Goal: Find specific page/section: Find specific page/section

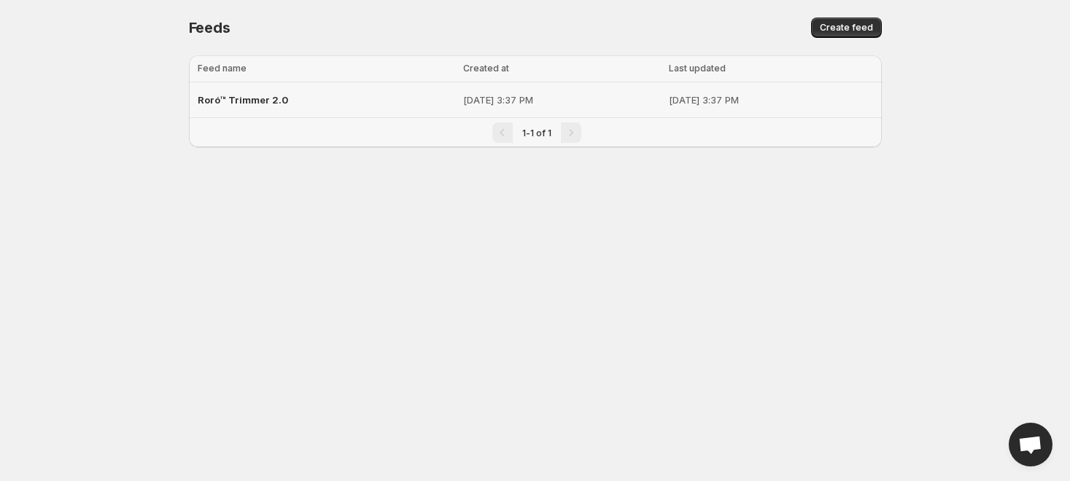
click at [303, 107] on div "Roró™ Trimmer 2.0" at bounding box center [326, 100] width 257 height 26
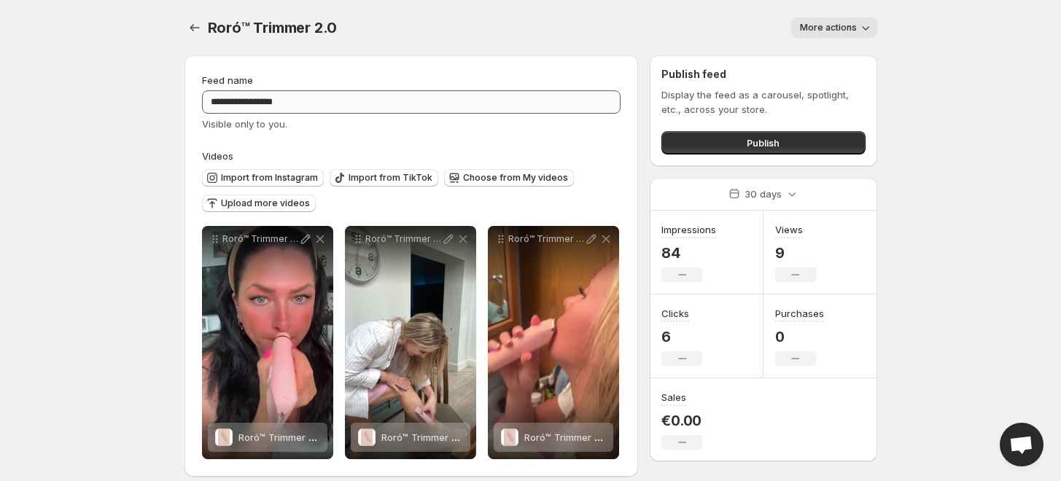
scroll to position [14, 0]
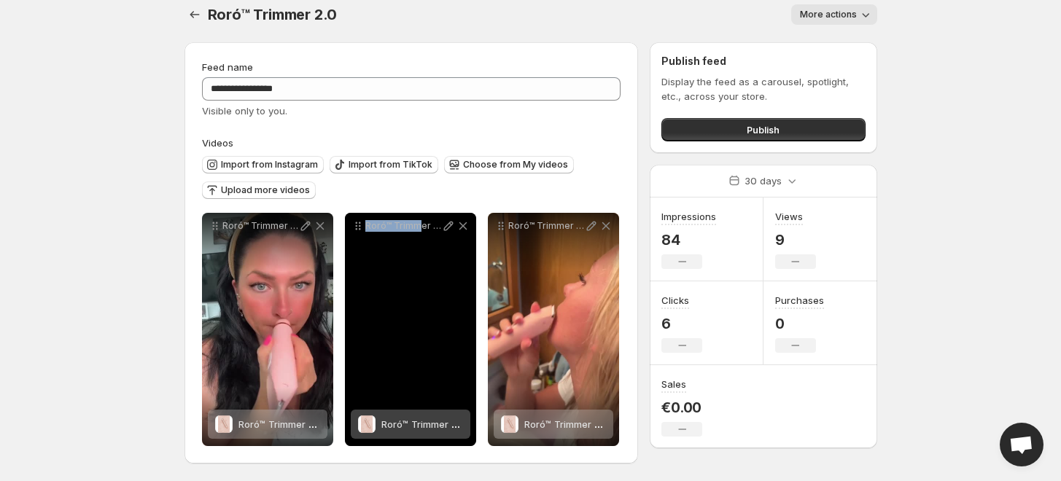
drag, startPoint x: 415, startPoint y: 314, endPoint x: 346, endPoint y: 319, distance: 68.8
click at [346, 319] on div "Roró™ Trimmer 2.0" at bounding box center [410, 329] width 131 height 233
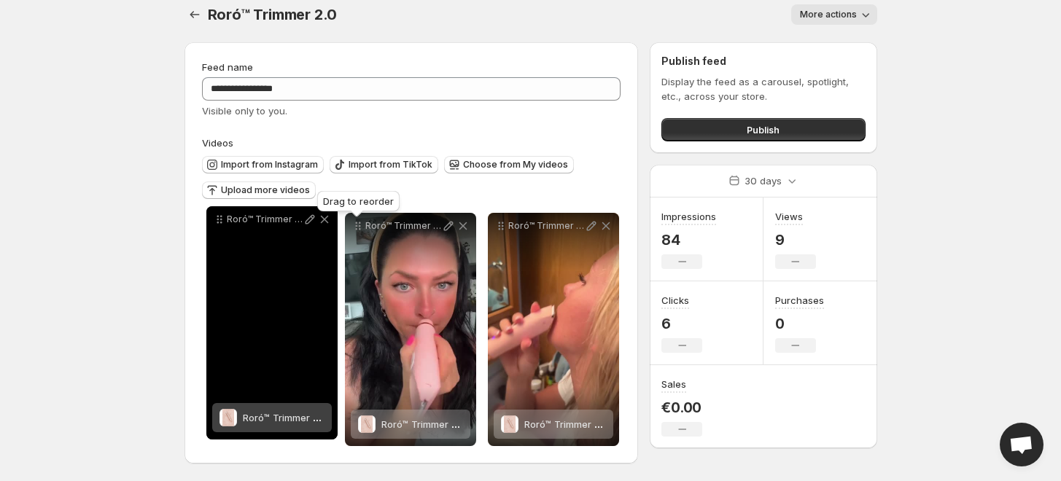
drag, startPoint x: 356, startPoint y: 227, endPoint x: 217, endPoint y: 220, distance: 138.7
click at [217, 220] on icon at bounding box center [219, 219] width 15 height 15
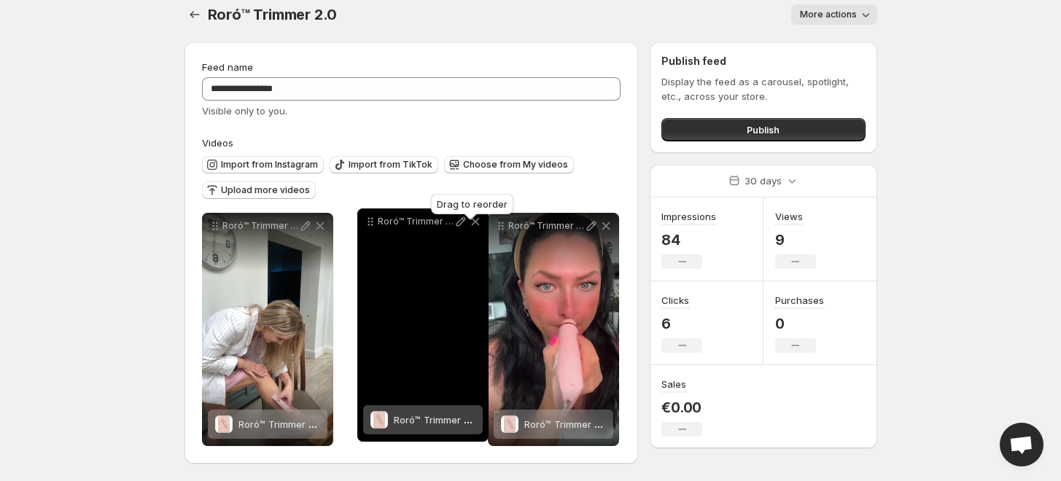
drag, startPoint x: 503, startPoint y: 229, endPoint x: 369, endPoint y: 225, distance: 133.6
click at [371, 225] on icon at bounding box center [372, 225] width 2 height 2
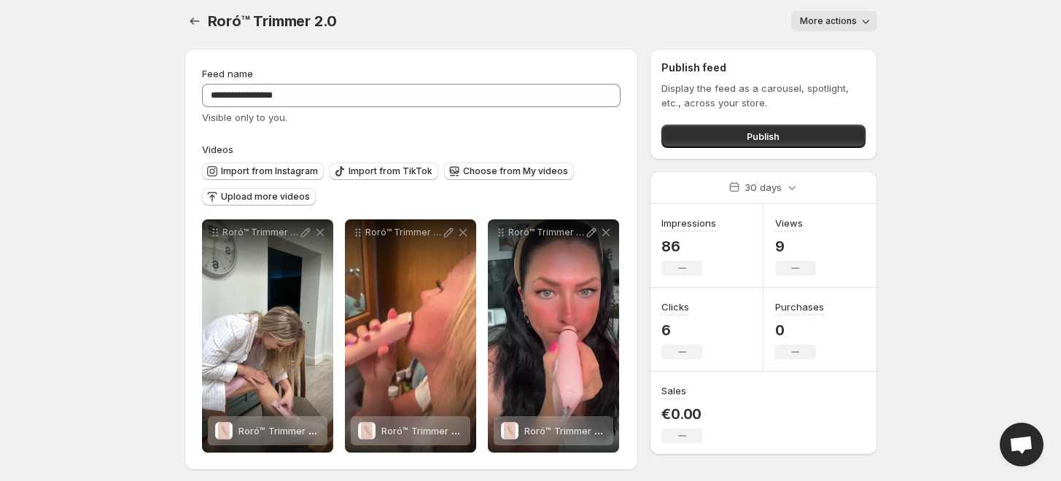
scroll to position [0, 0]
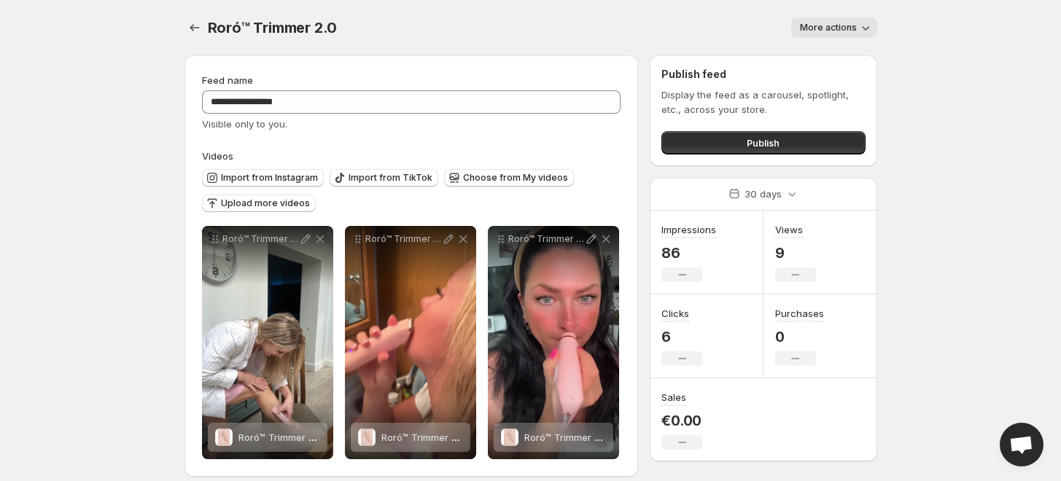
click at [848, 32] on span "More actions" at bounding box center [828, 28] width 57 height 12
click at [942, 82] on body "**********" at bounding box center [530, 240] width 1061 height 481
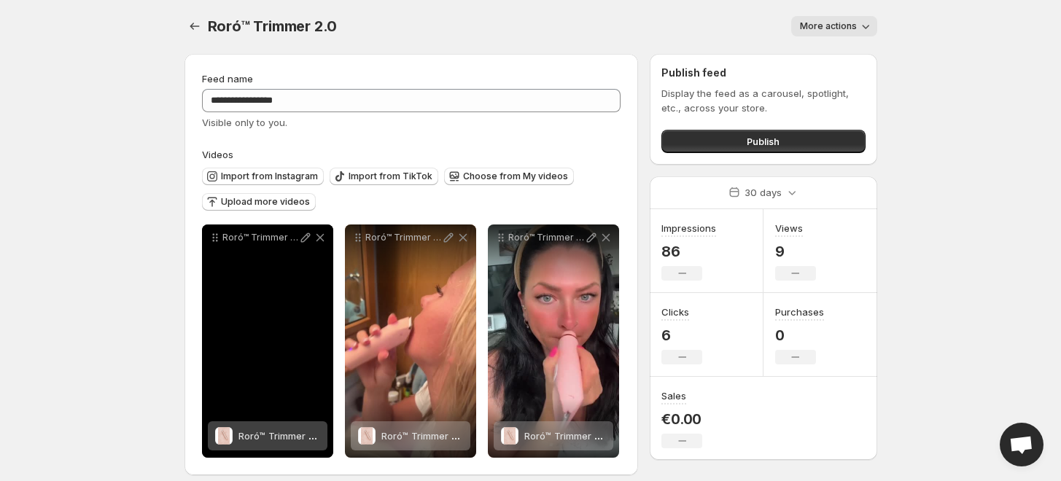
scroll to position [14, 0]
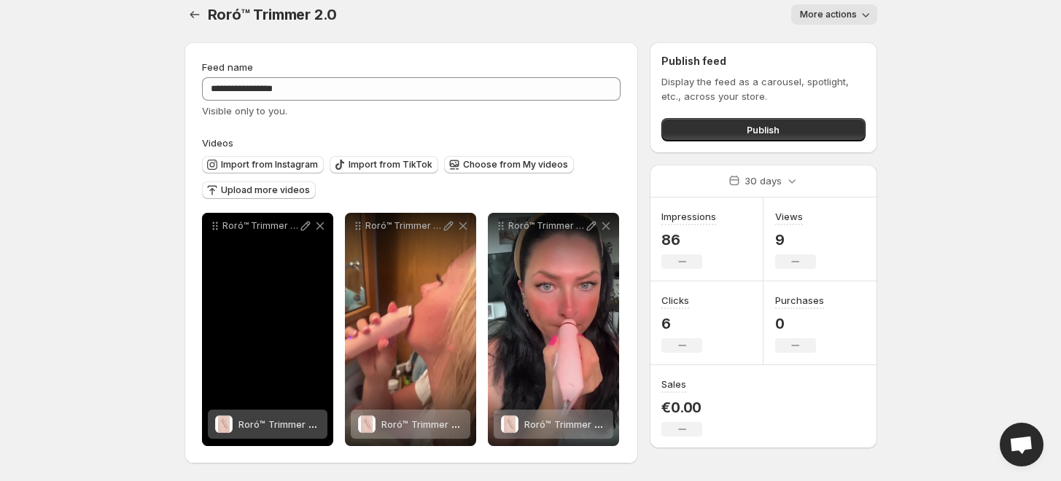
click at [282, 298] on div "Roró™ Trimmer 2.0" at bounding box center [267, 329] width 131 height 233
click at [283, 298] on div "Roró™ Trimmer 2.0" at bounding box center [267, 329] width 131 height 233
drag, startPoint x: 283, startPoint y: 298, endPoint x: 411, endPoint y: 330, distance: 131.6
click at [411, 330] on div "Roró™ Trimmer 2.0" at bounding box center [410, 329] width 131 height 233
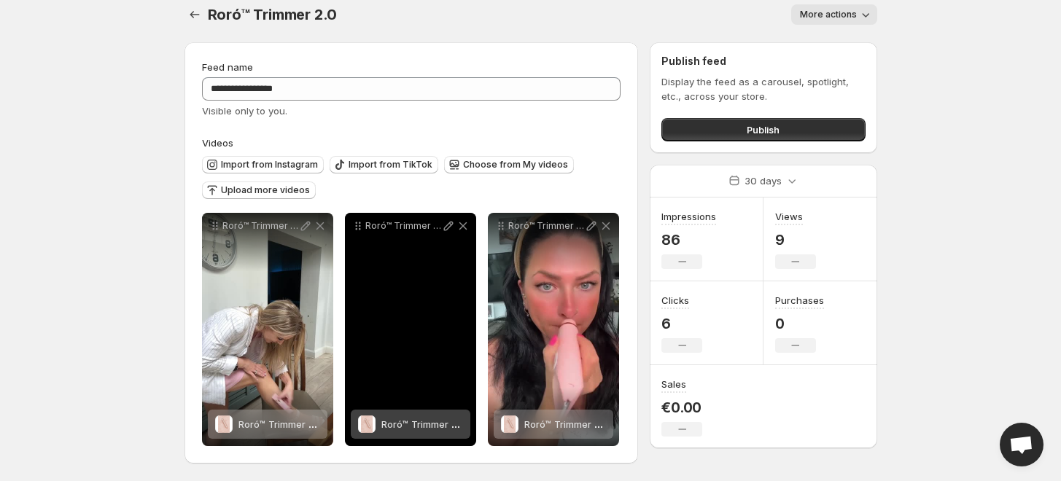
click at [452, 425] on span "Roró™ Trimmer 2.0" at bounding box center [423, 425] width 85 height 12
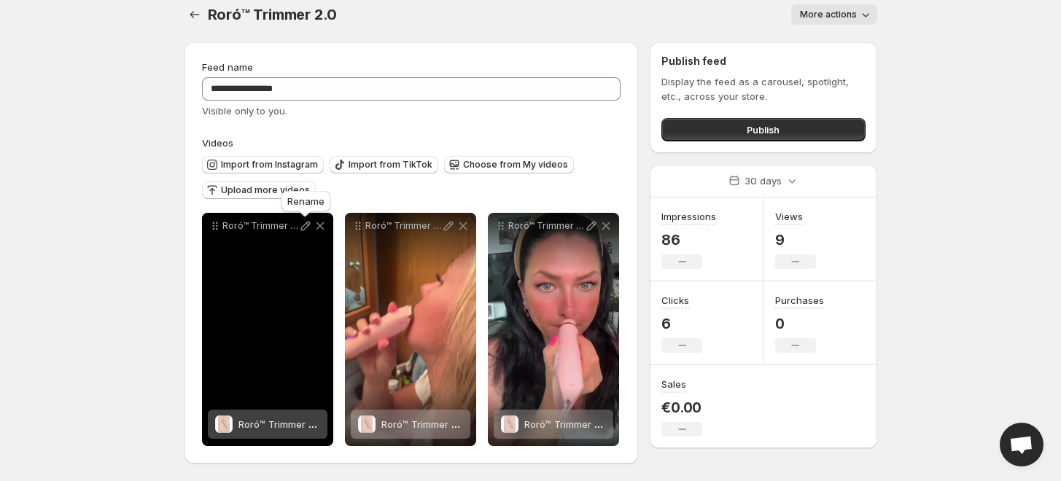
click at [301, 228] on icon at bounding box center [305, 226] width 15 height 15
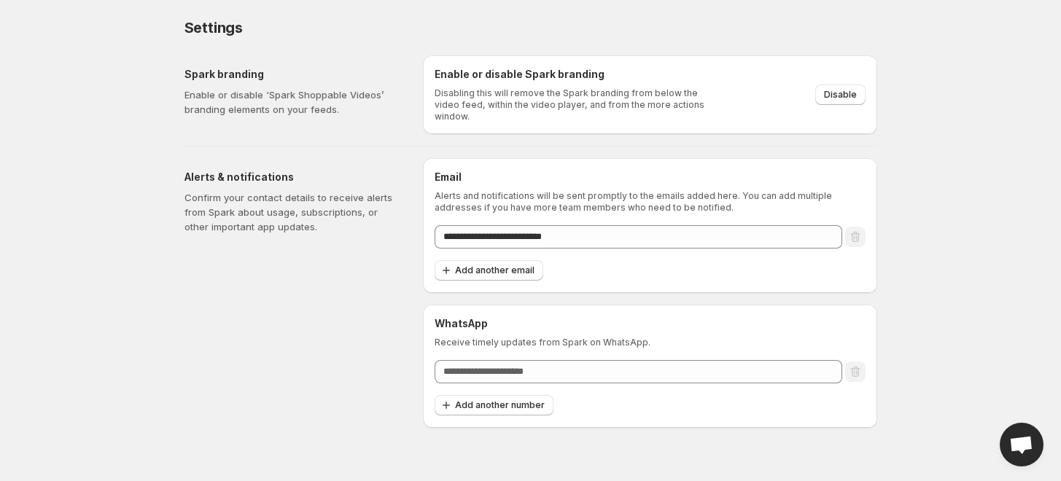
scroll to position [0, 0]
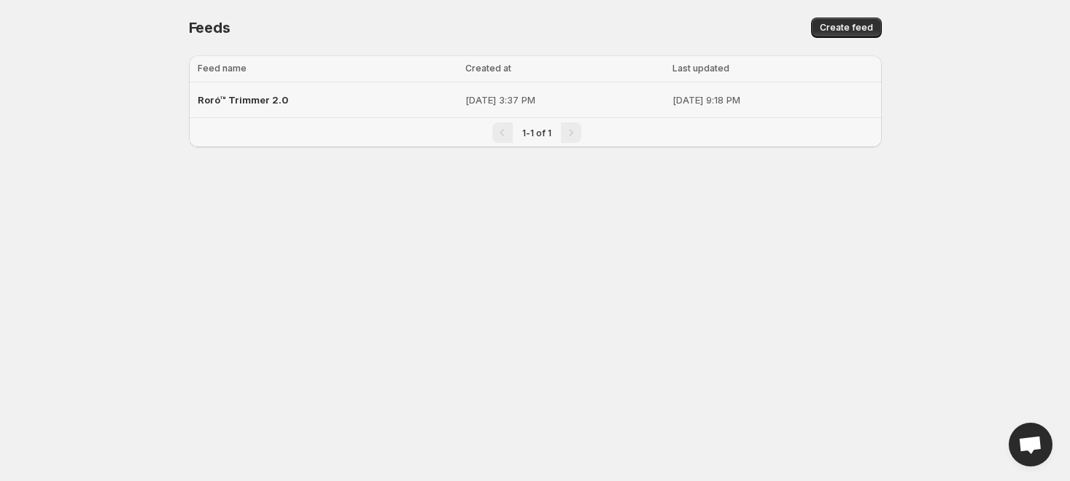
click at [274, 103] on span "Roró™ Trimmer 2.0" at bounding box center [243, 100] width 90 height 12
click at [281, 101] on span "Roró™ Trimmer 2.0" at bounding box center [243, 100] width 90 height 12
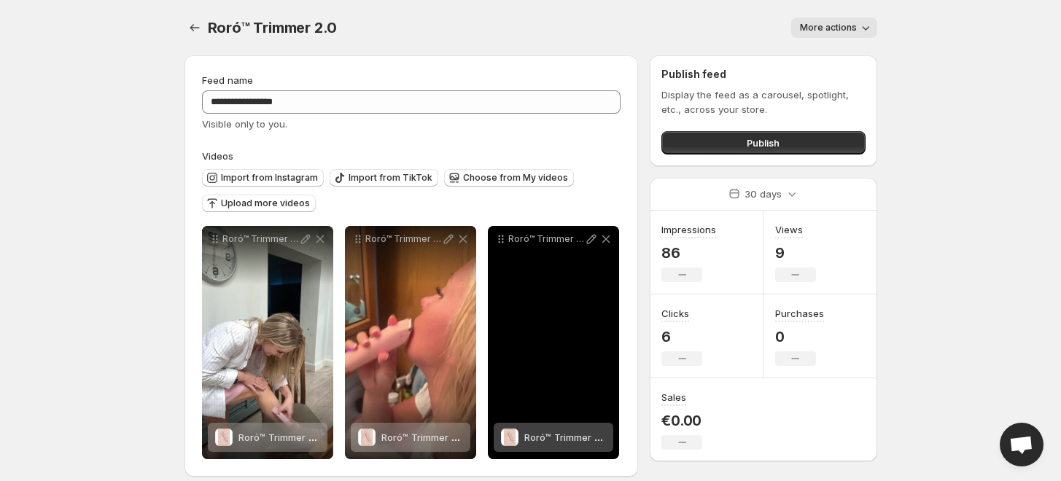
click at [508, 239] on p "Roró™ Trimmer 2.0" at bounding box center [546, 239] width 76 height 12
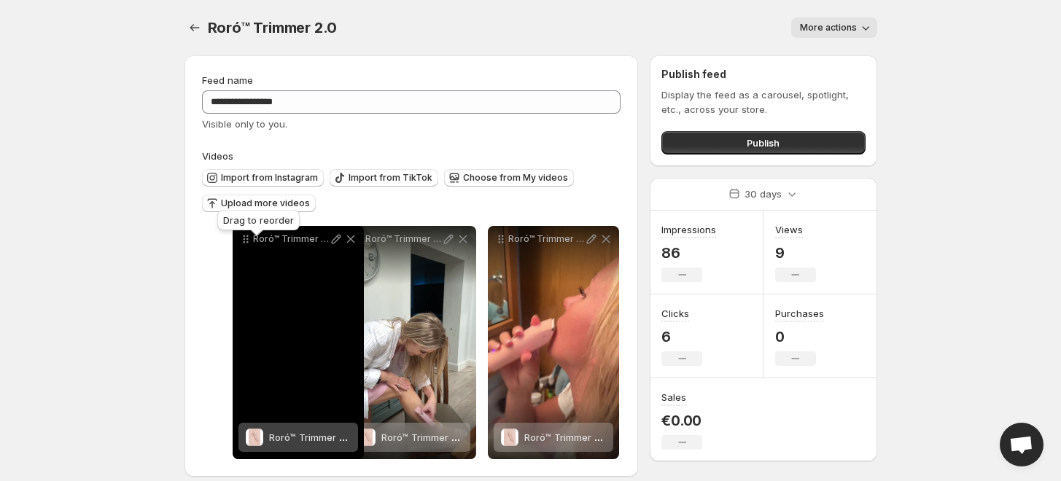
drag, startPoint x: 500, startPoint y: 241, endPoint x: 244, endPoint y: 241, distance: 255.3
click at [244, 241] on icon at bounding box center [246, 239] width 15 height 15
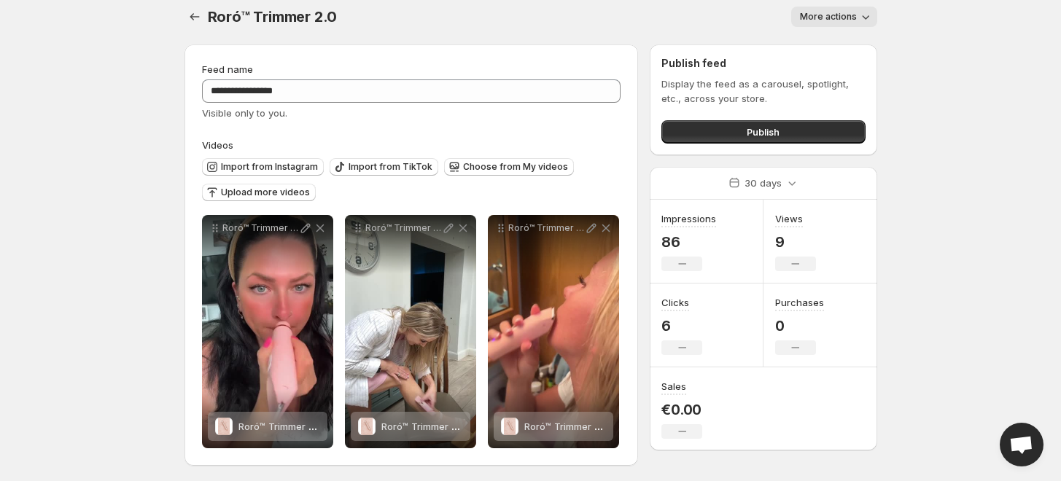
scroll to position [14, 0]
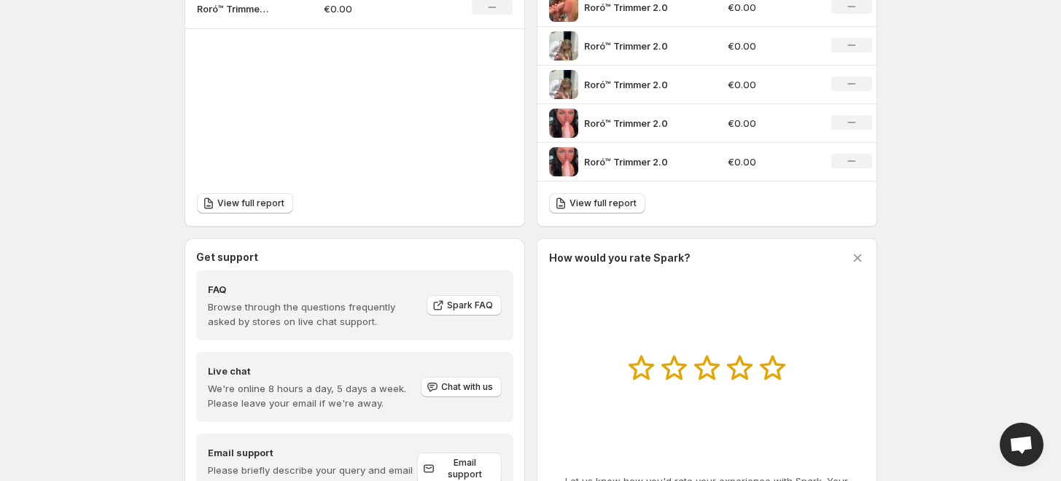
scroll to position [636, 0]
